Goal: Navigation & Orientation: Find specific page/section

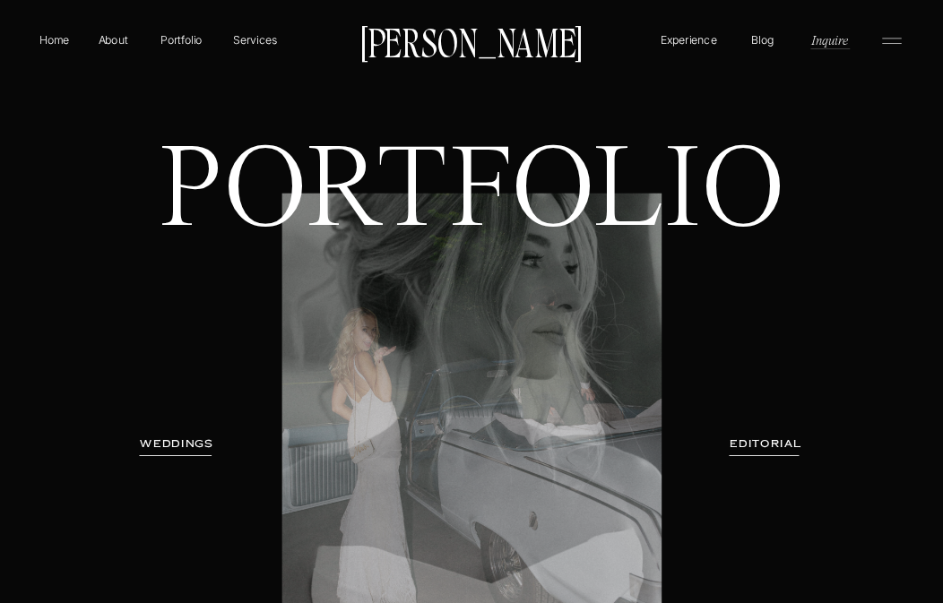
click at [753, 39] on p "Blog" at bounding box center [763, 39] width 30 height 16
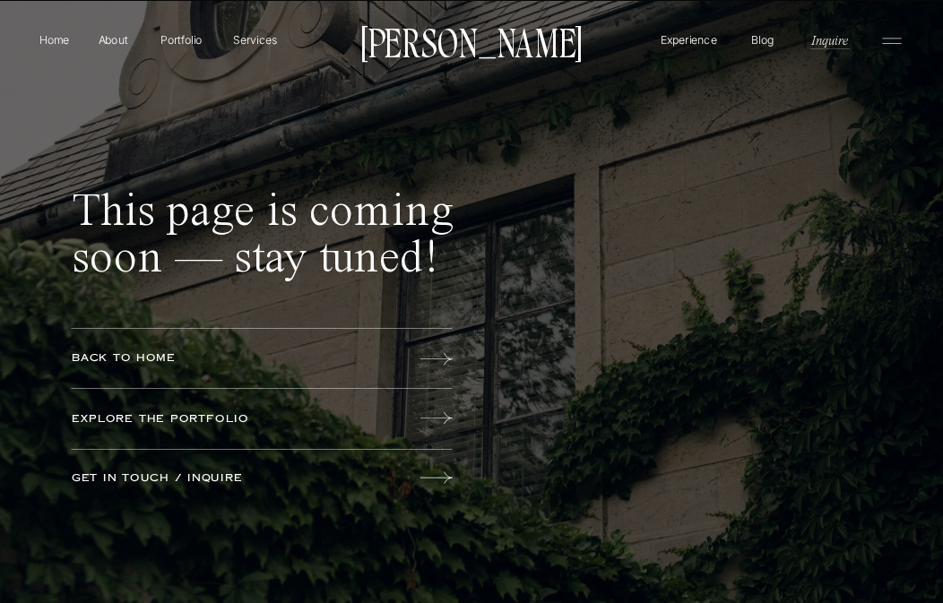
click at [675, 42] on p "Experience" at bounding box center [689, 39] width 61 height 16
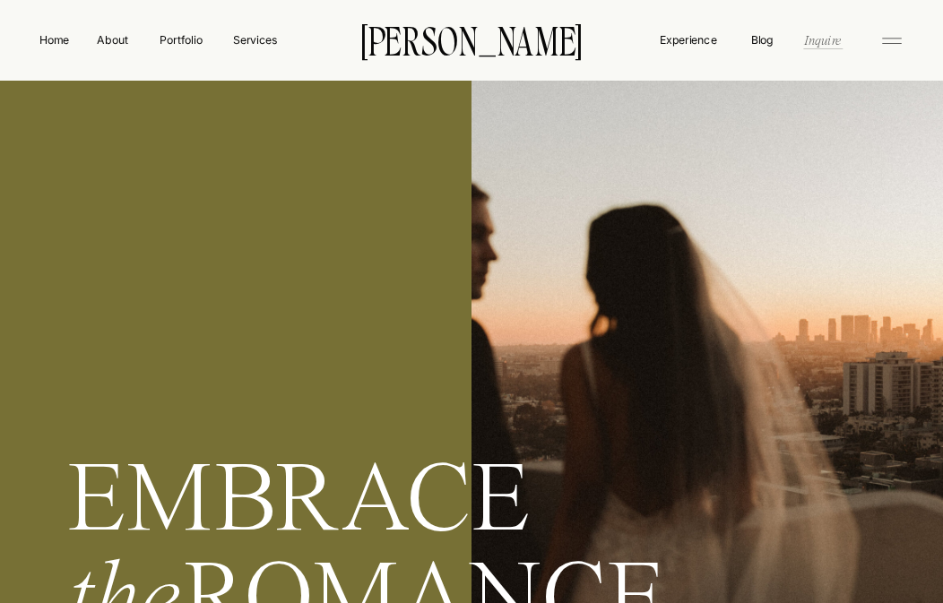
click at [823, 44] on nav "Inquire" at bounding box center [822, 39] width 40 height 18
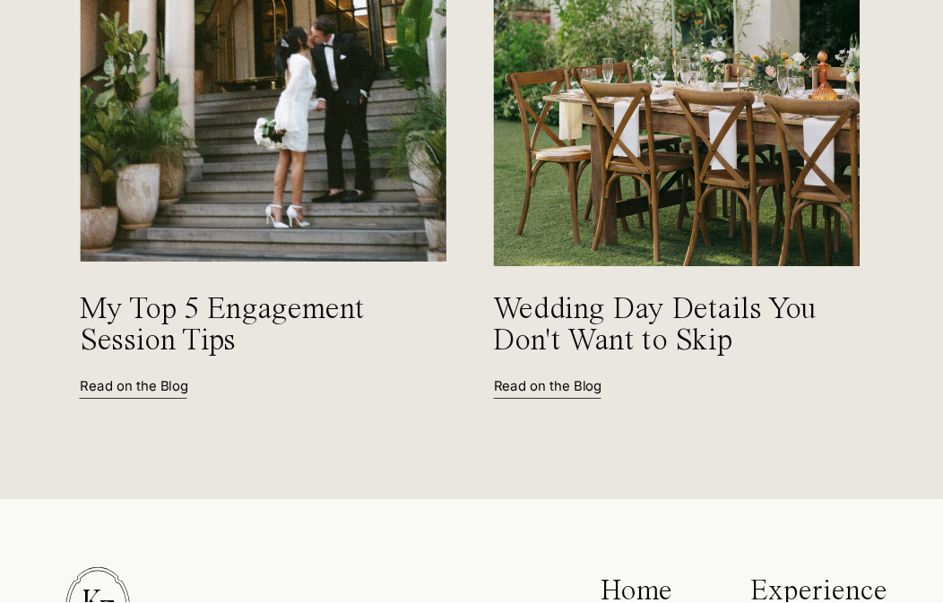
scroll to position [2180, 0]
click at [147, 386] on p "Read on the Blog" at bounding box center [148, 385] width 137 height 16
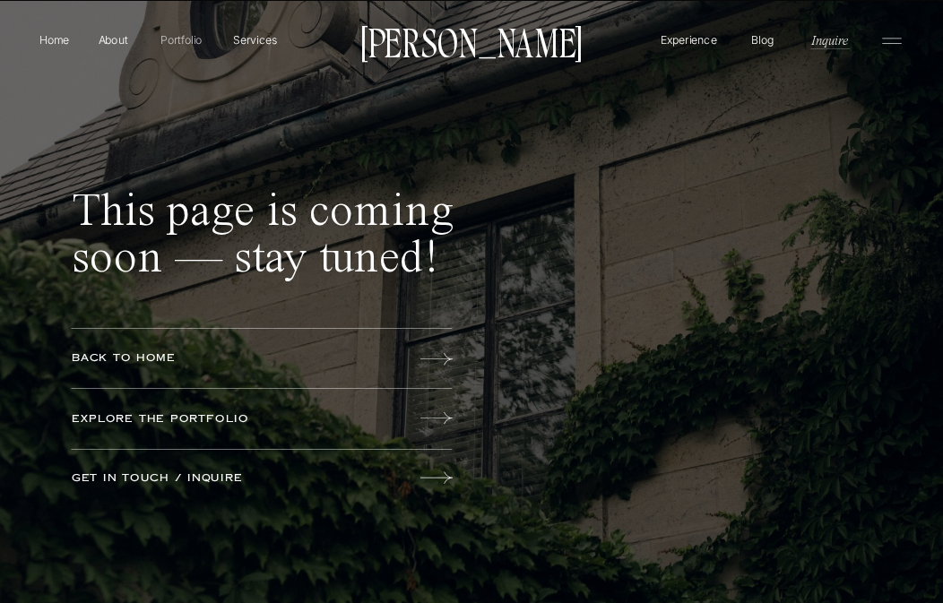
click at [184, 36] on p "Portfolio" at bounding box center [181, 39] width 56 height 16
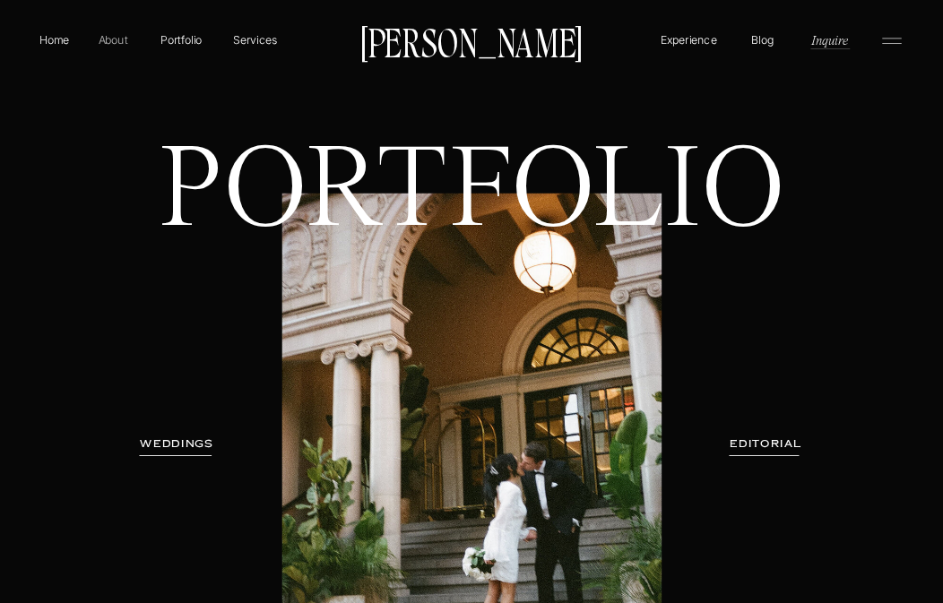
click at [111, 44] on p "About" at bounding box center [112, 39] width 35 height 16
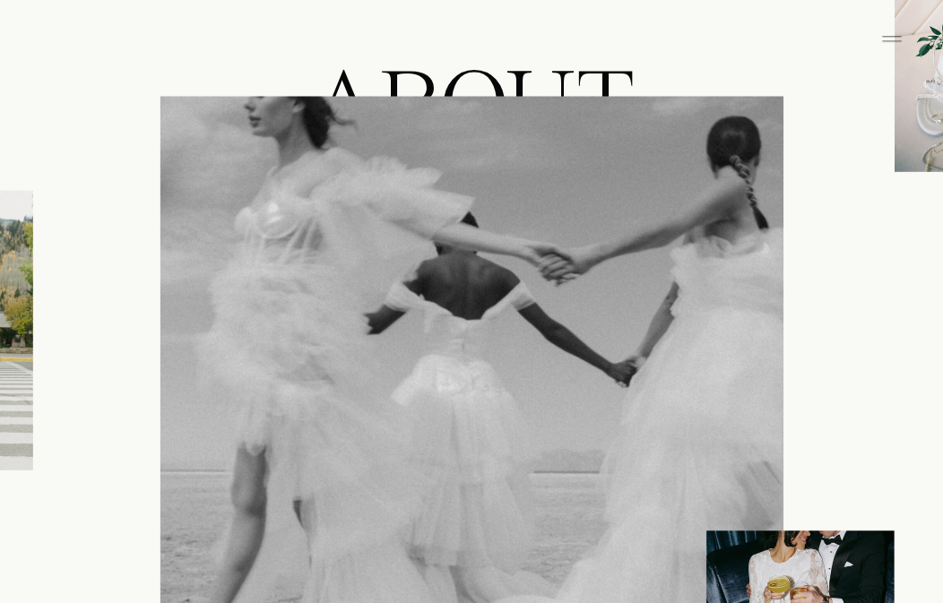
click at [642, 426] on div at bounding box center [471, 408] width 623 height 621
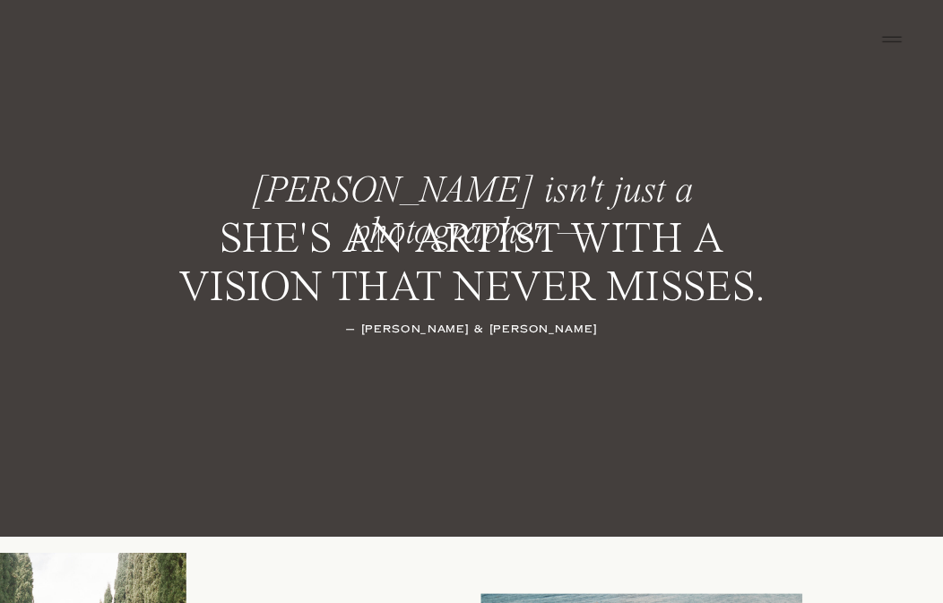
scroll to position [2246, 0]
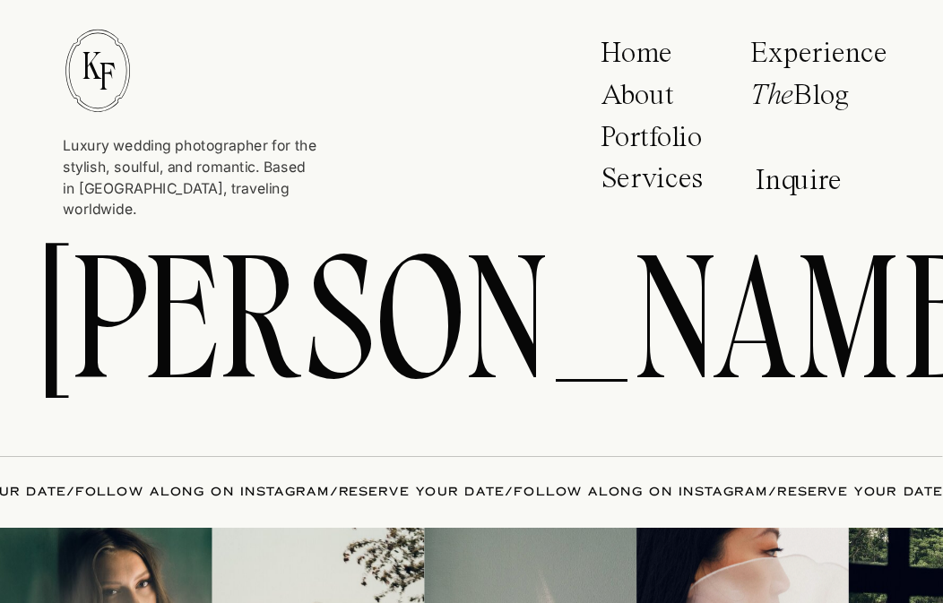
scroll to position [5885, 0]
click at [834, 86] on p "The Blog" at bounding box center [814, 99] width 128 height 39
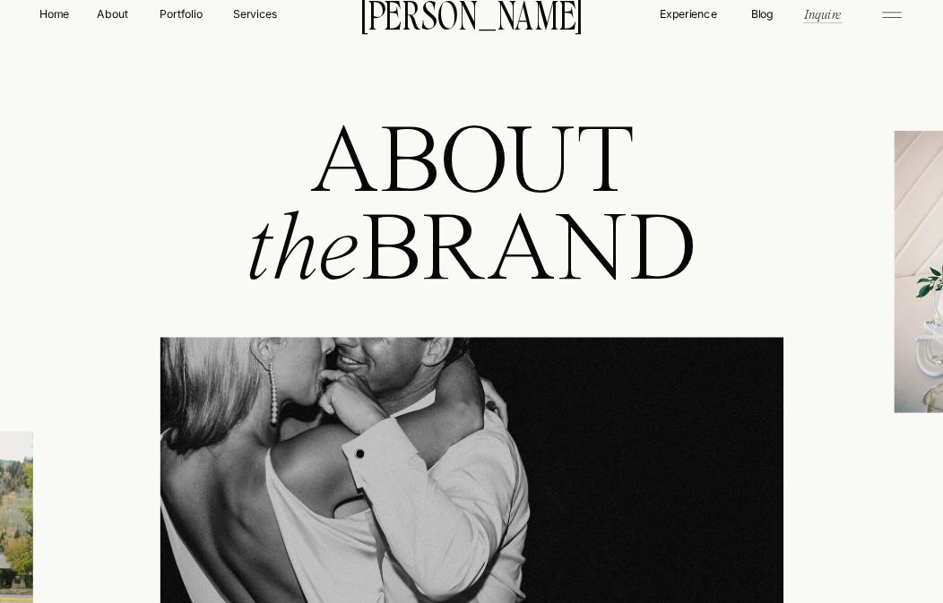
scroll to position [0, 0]
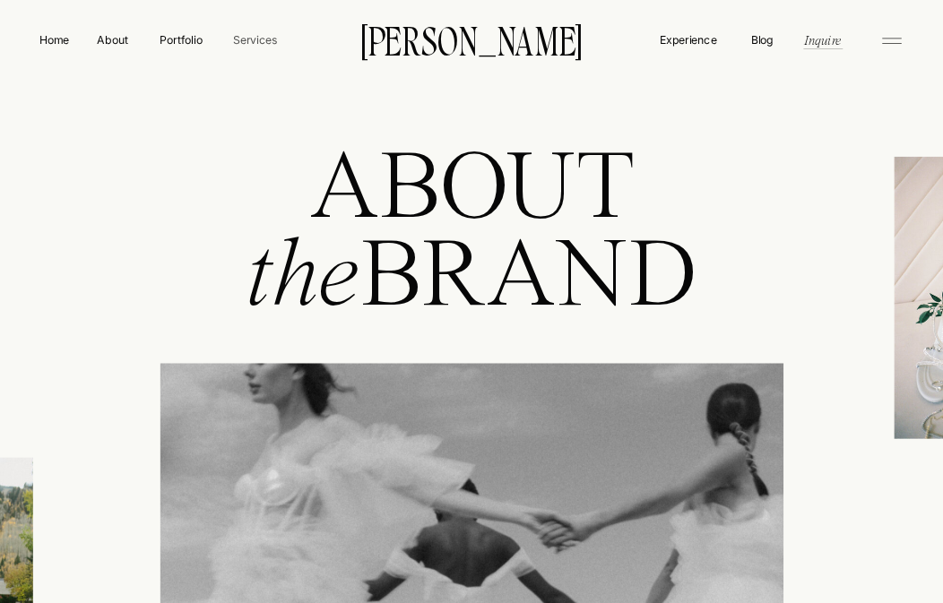
click at [253, 41] on nav "Services" at bounding box center [255, 39] width 47 height 16
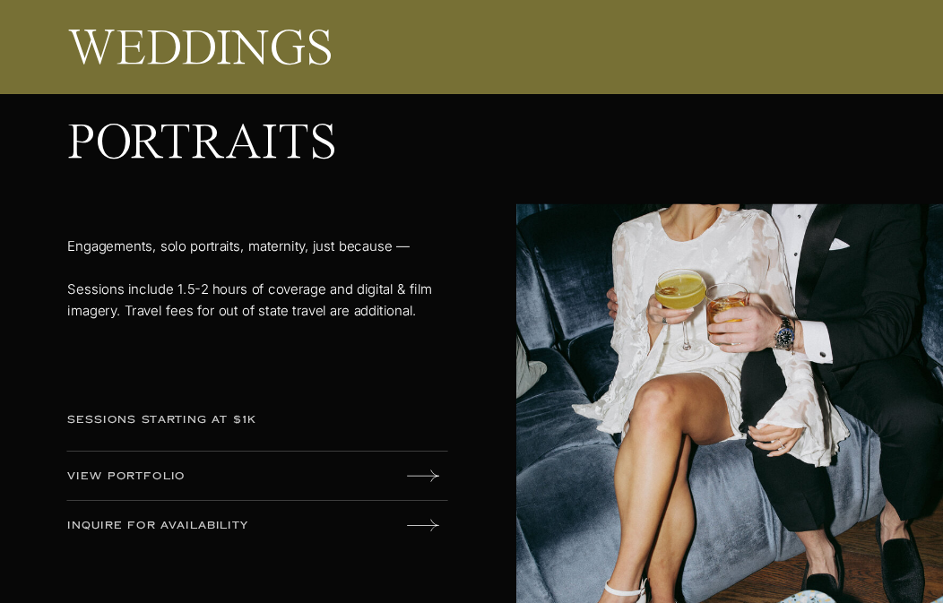
scroll to position [2571, 0]
click at [113, 471] on p "VIEW PORTFOLIO" at bounding box center [190, 477] width 246 height 17
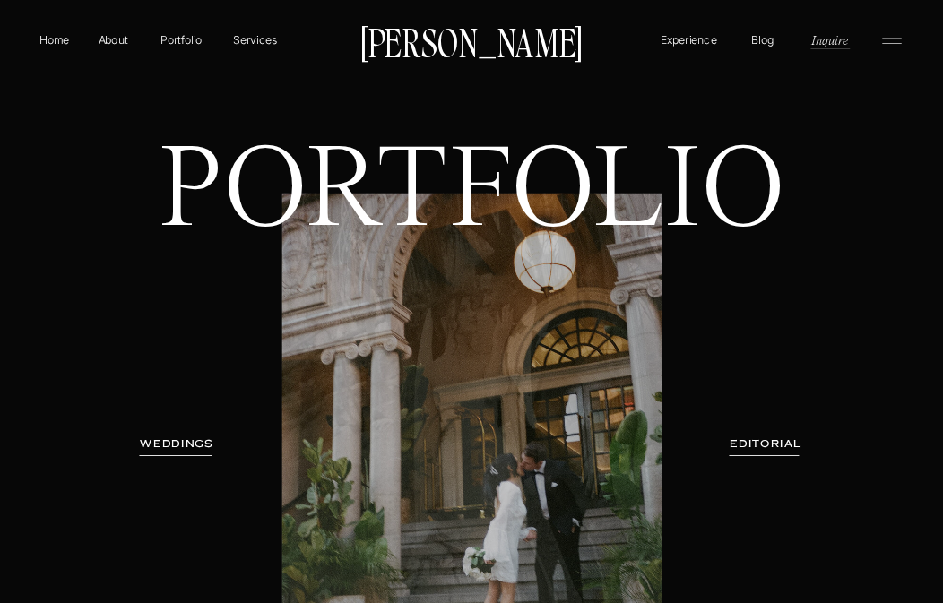
click at [777, 439] on h3 "EDITORIAL" at bounding box center [765, 445] width 115 height 16
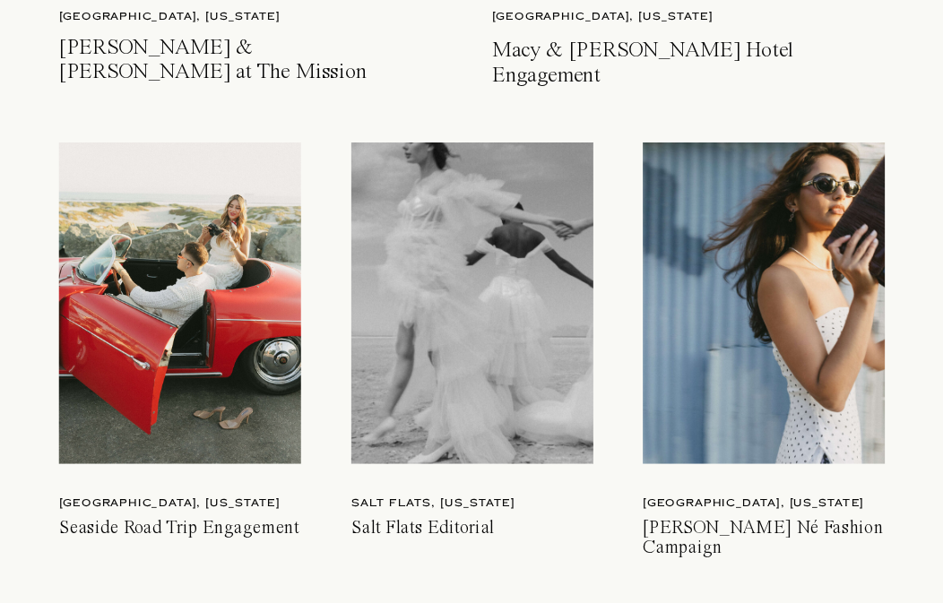
scroll to position [4292, 0]
click at [177, 532] on h3 "Seaside Road Trip Engagement" at bounding box center [182, 538] width 246 height 41
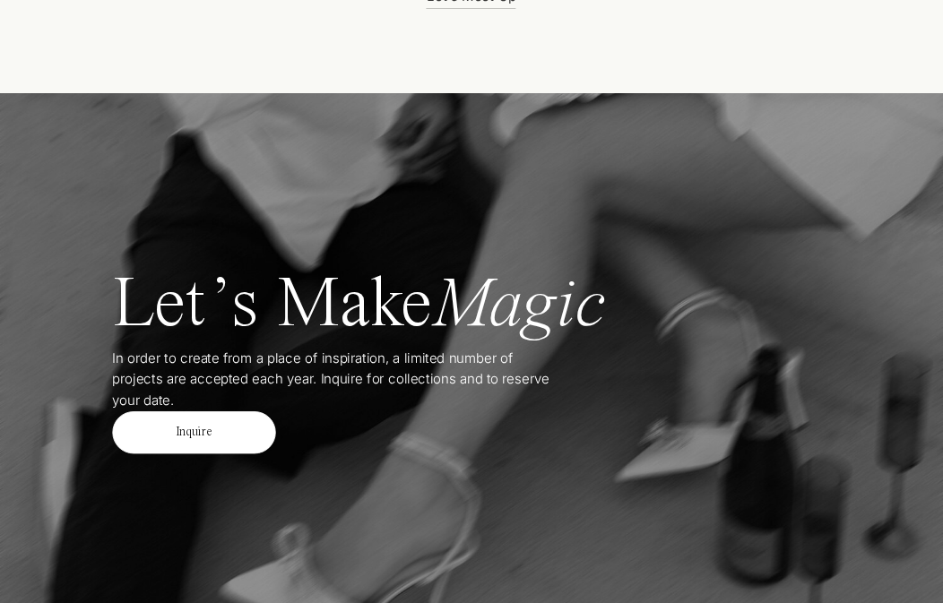
scroll to position [6253, 0]
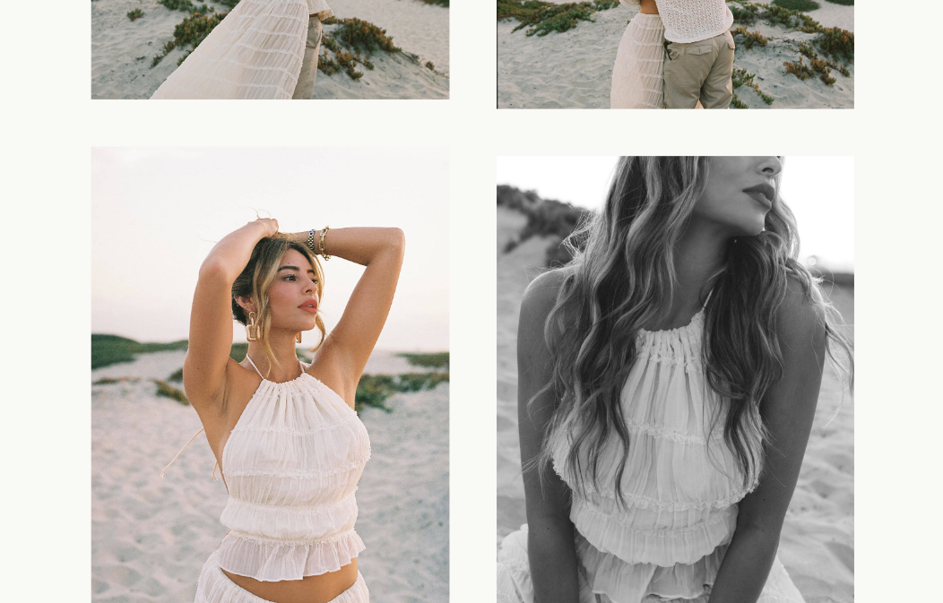
scroll to position [9903, 0]
